Goal: Information Seeking & Learning: Learn about a topic

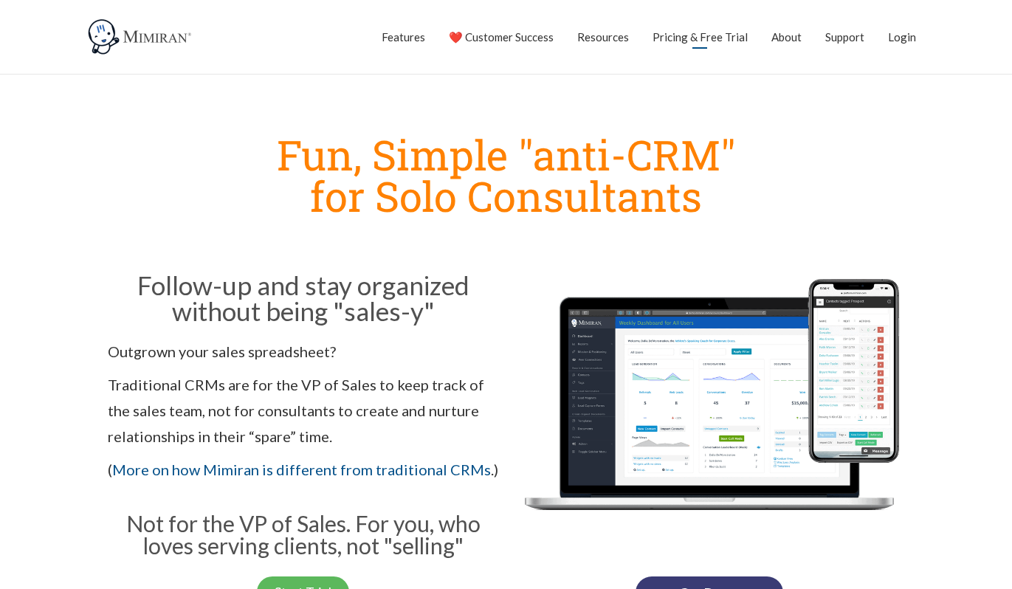
click at [674, 40] on link "Pricing & Free Trial" at bounding box center [699, 36] width 95 height 37
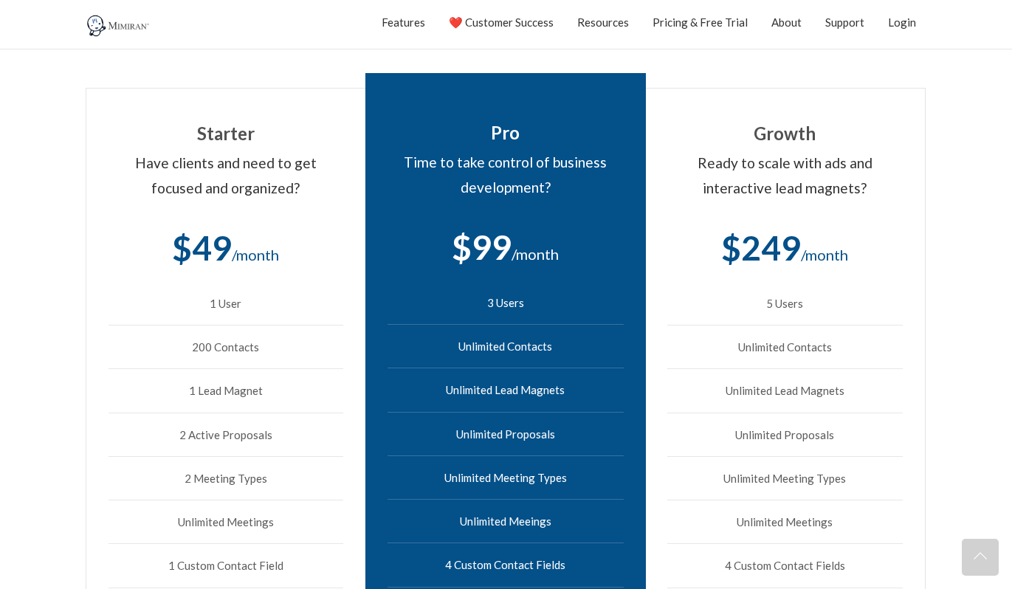
scroll to position [415, 0]
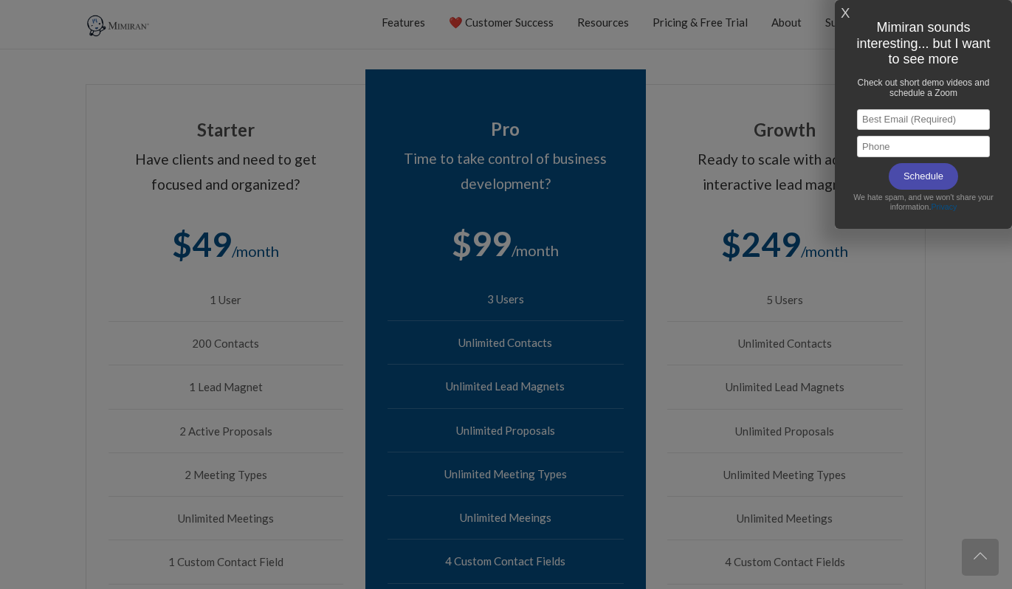
click at [271, 49] on div at bounding box center [506, 294] width 1012 height 589
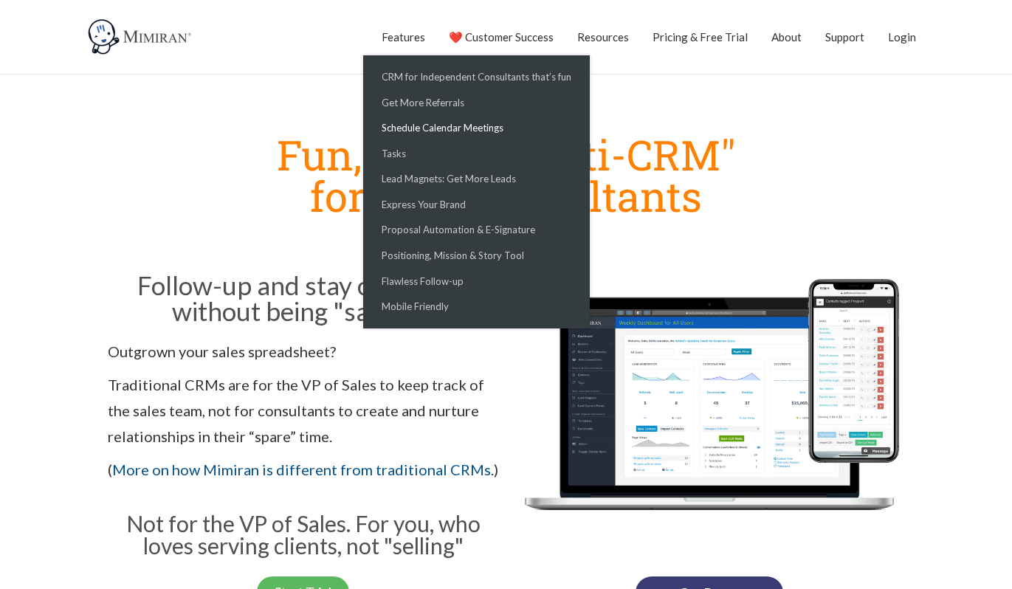
click at [433, 128] on link "Schedule Calendar Meetings" at bounding box center [476, 128] width 219 height 26
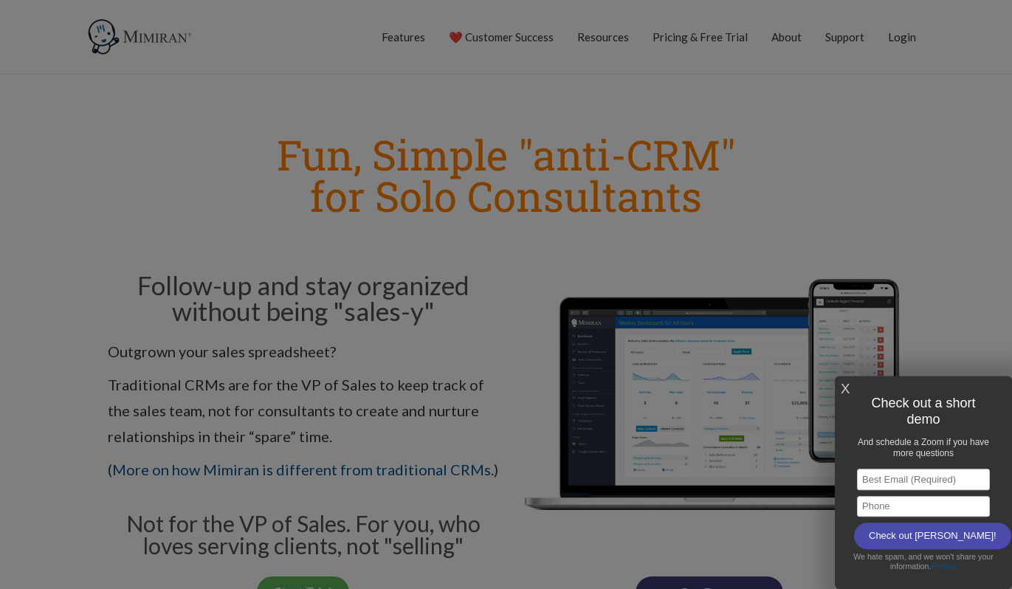
click at [846, 385] on link "X" at bounding box center [844, 389] width 9 height 24
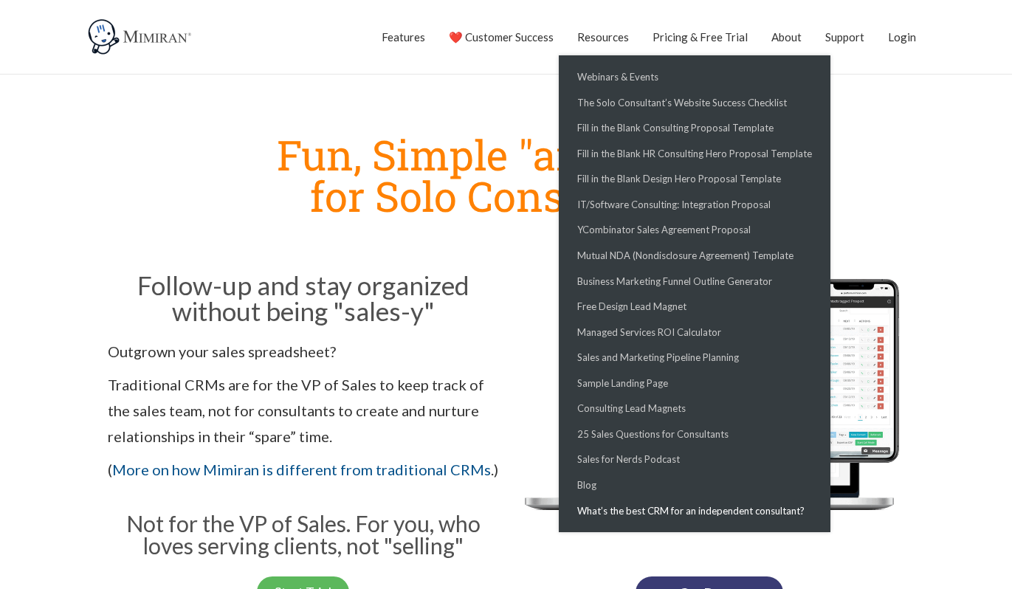
click at [638, 513] on link "What’s the best CRM for an independent consultant?" at bounding box center [694, 511] width 264 height 26
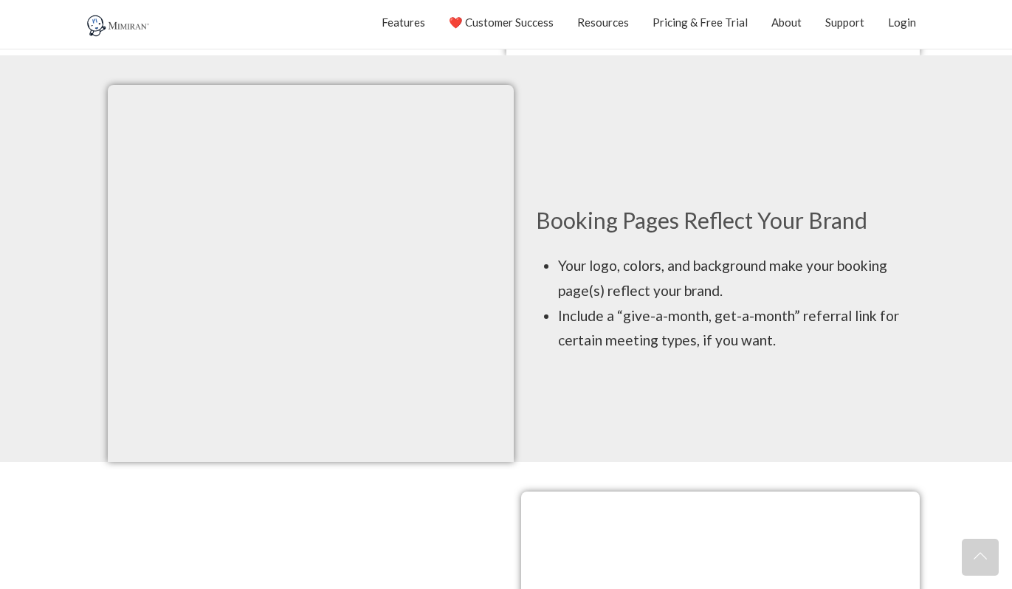
scroll to position [777, 0]
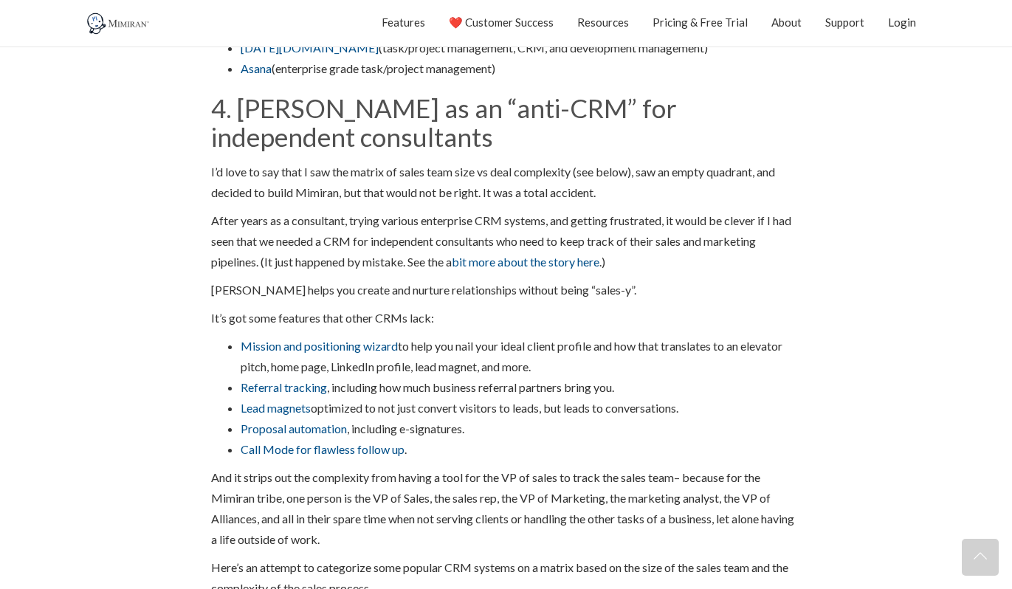
scroll to position [2794, 0]
